Goal: Information Seeking & Learning: Learn about a topic

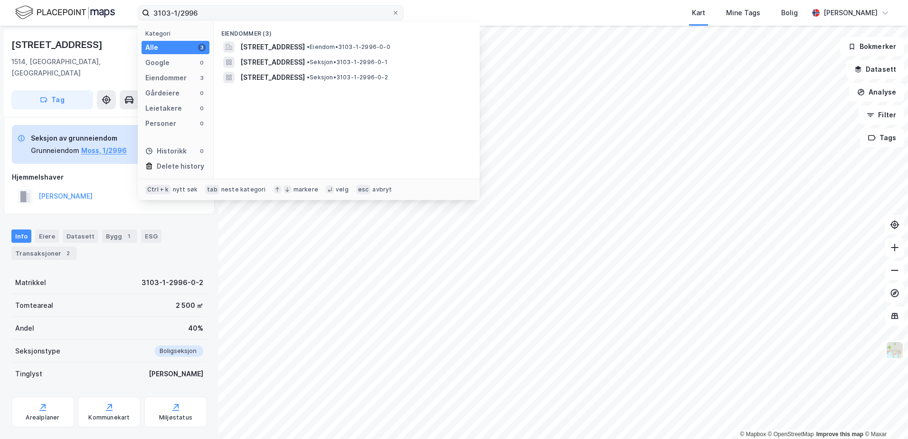
scroll to position [0, 0]
click at [145, 14] on label "3103-1/2996" at bounding box center [271, 12] width 266 height 15
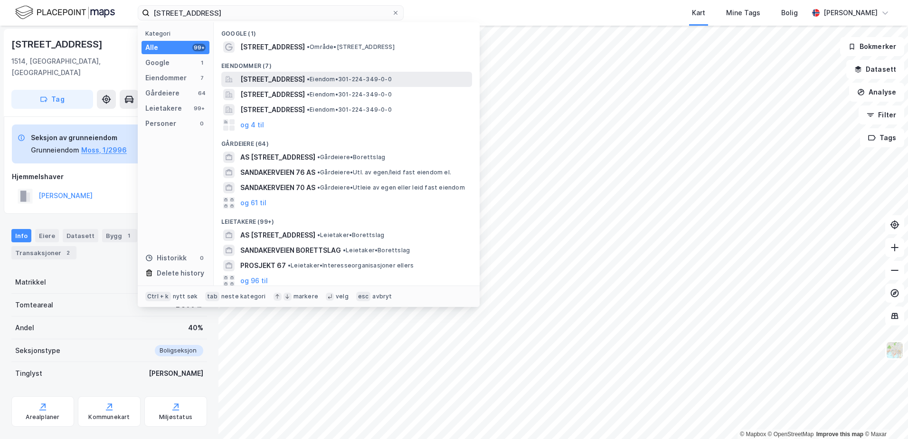
type input "[STREET_ADDRESS]"
click at [305, 83] on span "[STREET_ADDRESS]" at bounding box center [272, 79] width 65 height 11
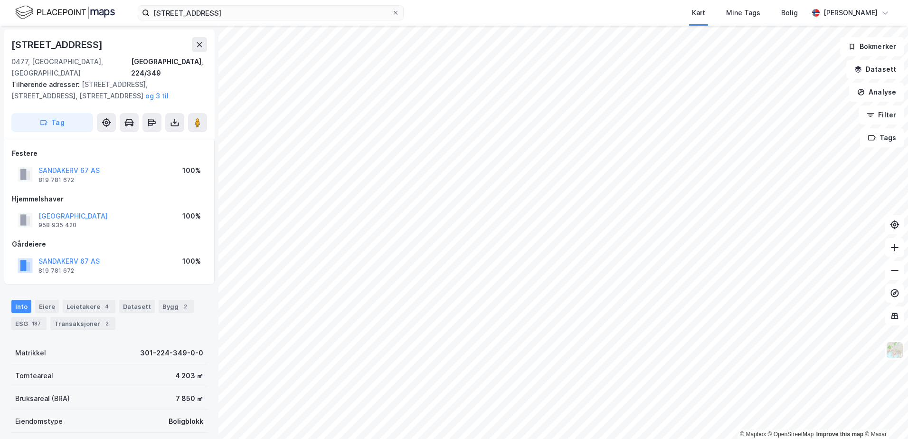
scroll to position [0, 0]
click at [196, 117] on image at bounding box center [198, 121] width 6 height 9
